Goal: Entertainment & Leisure: Consume media (video, audio)

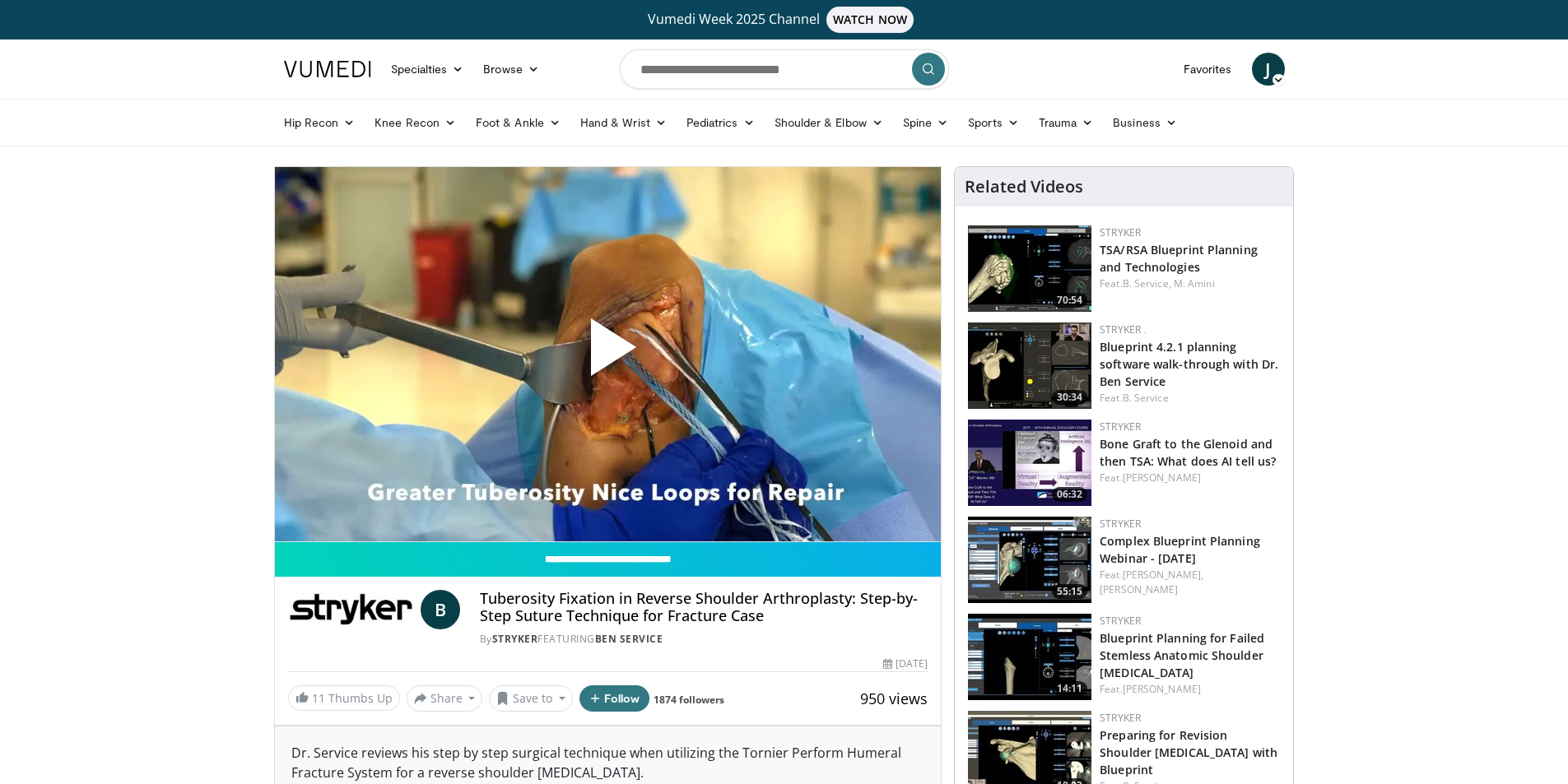
click at [608, 353] on span "Video Player" at bounding box center [608, 353] width 0 height 0
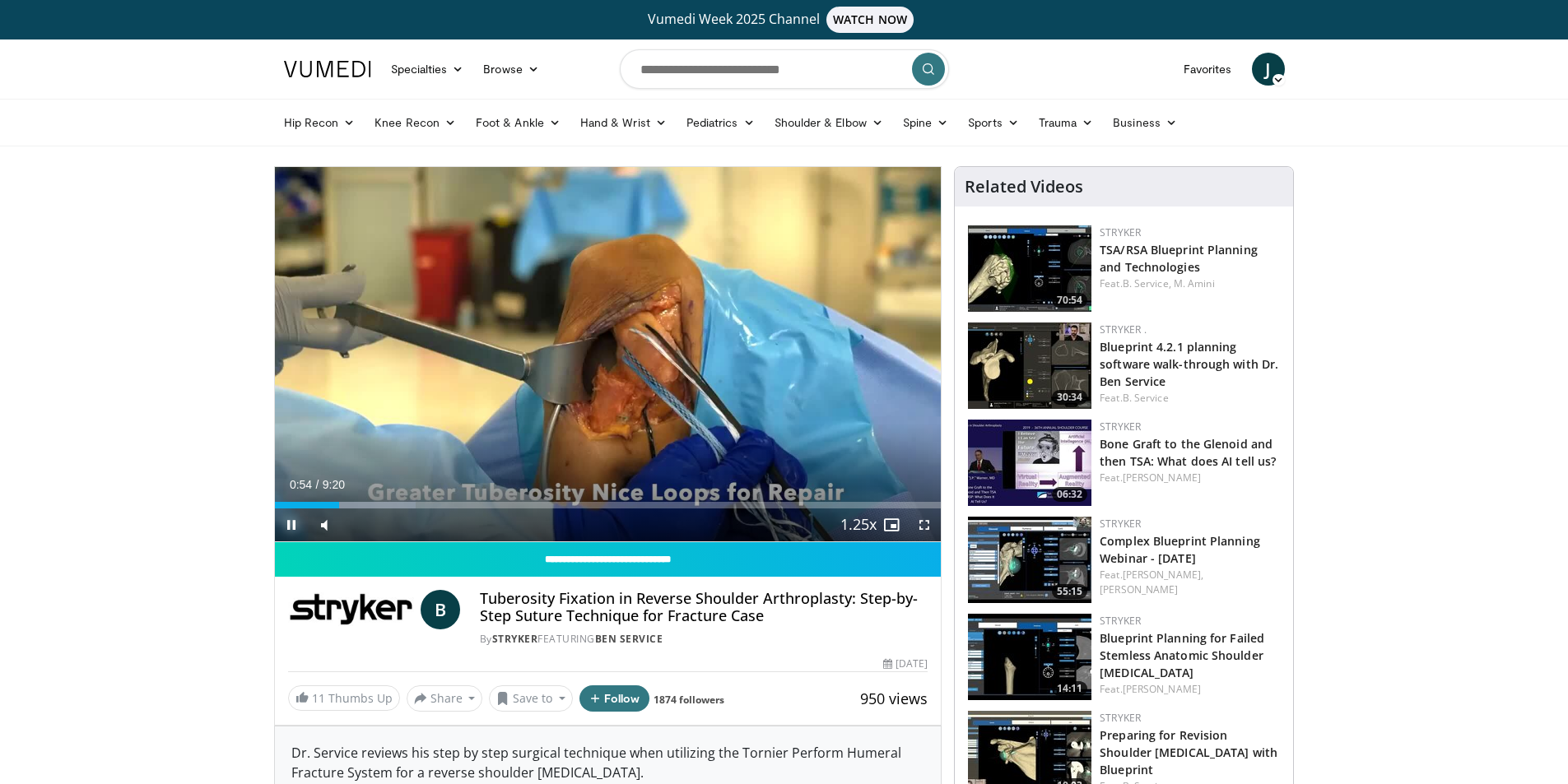
click at [287, 522] on span "Video Player" at bounding box center [291, 524] width 33 height 33
